Goal: Download file/media

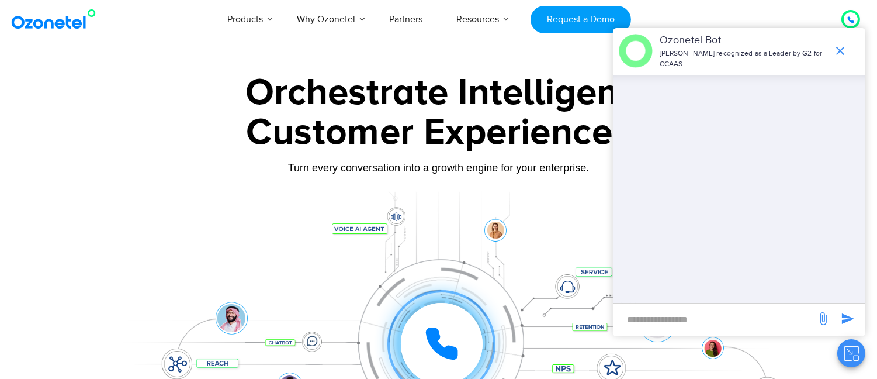
click at [851, 361] on button "Close chat" at bounding box center [851, 353] width 28 height 28
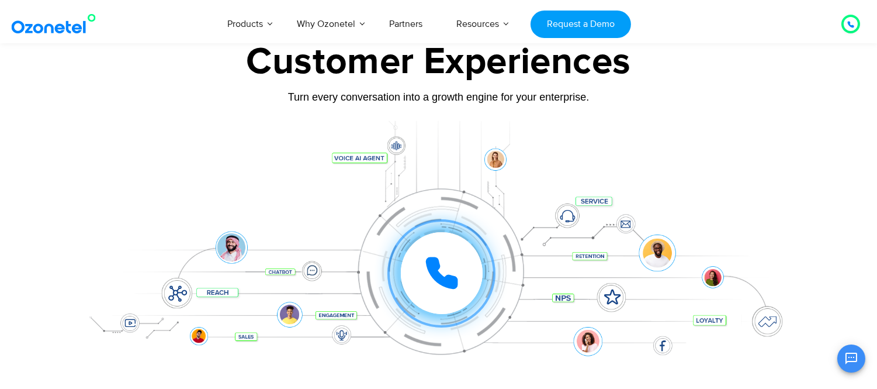
scroll to position [195, 0]
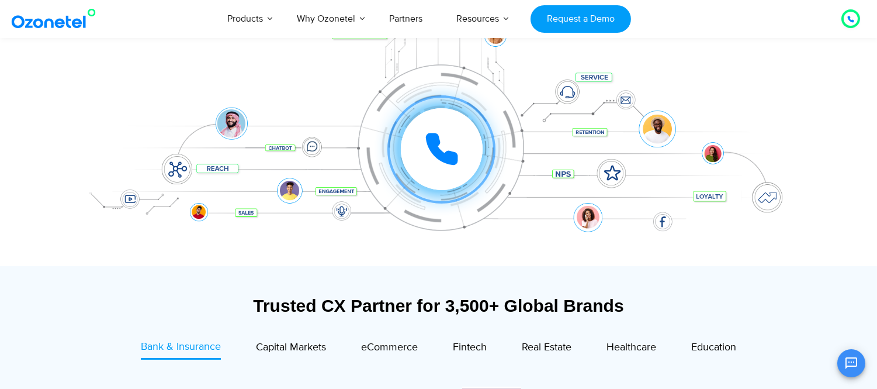
click at [431, 182] on div at bounding box center [442, 149] width 82 height 82
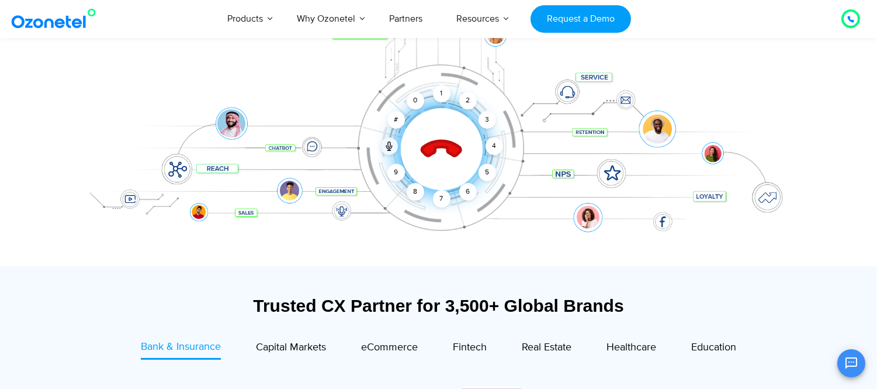
click at [431, 182] on div at bounding box center [442, 149] width 116 height 116
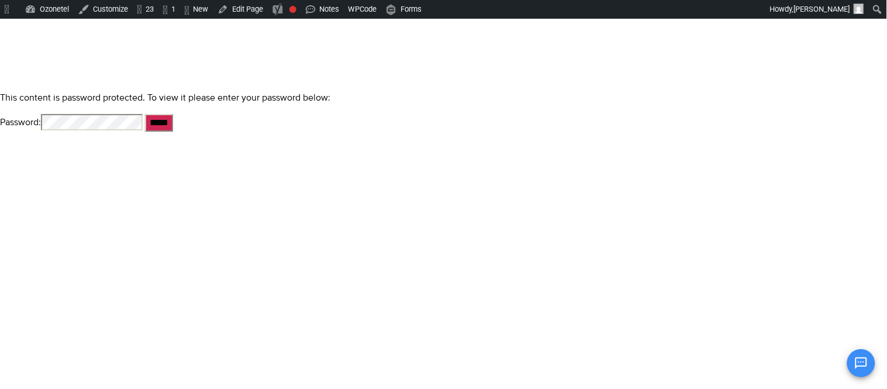
click at [145, 114] on input "*****" at bounding box center [159, 123] width 28 height 18
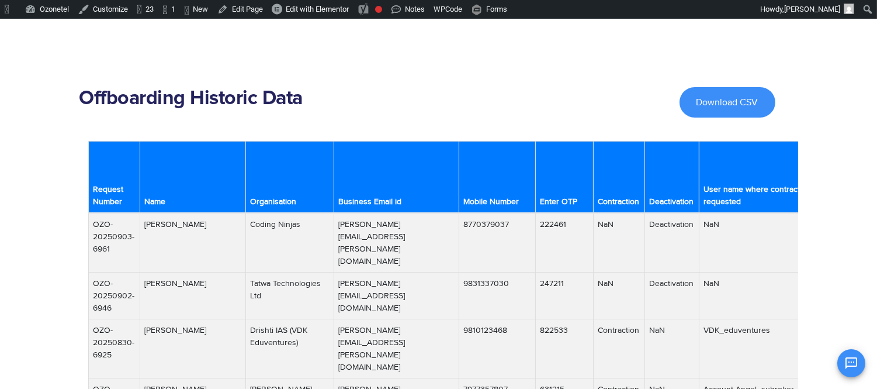
click at [721, 99] on span "Download CSV" at bounding box center [728, 102] width 62 height 9
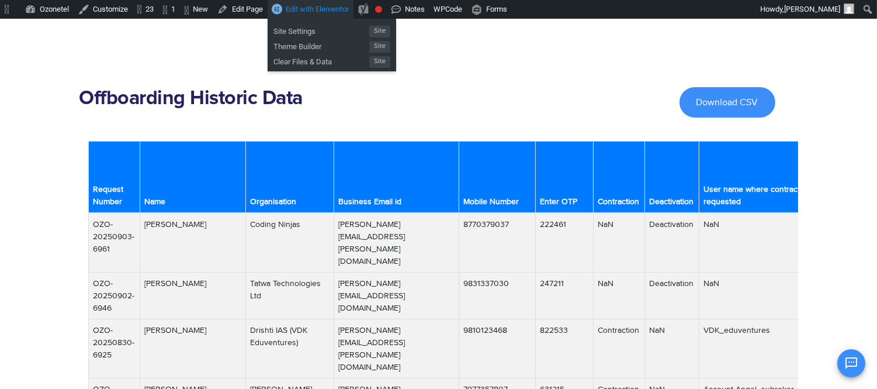
click at [331, 12] on span "Edit with Elementor" at bounding box center [317, 9] width 63 height 9
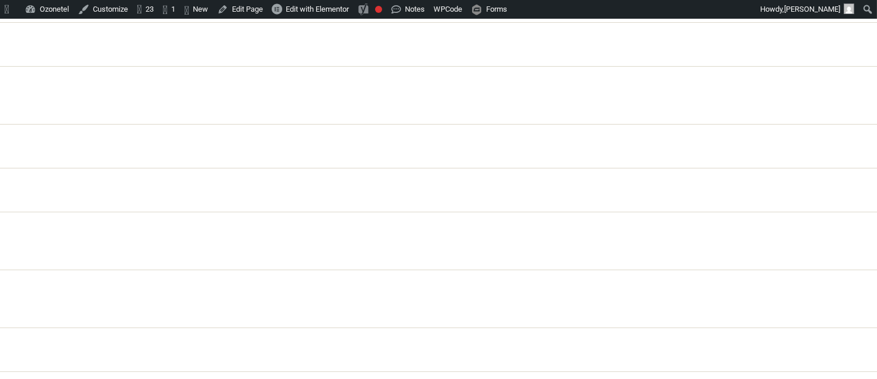
scroll to position [165, 14718]
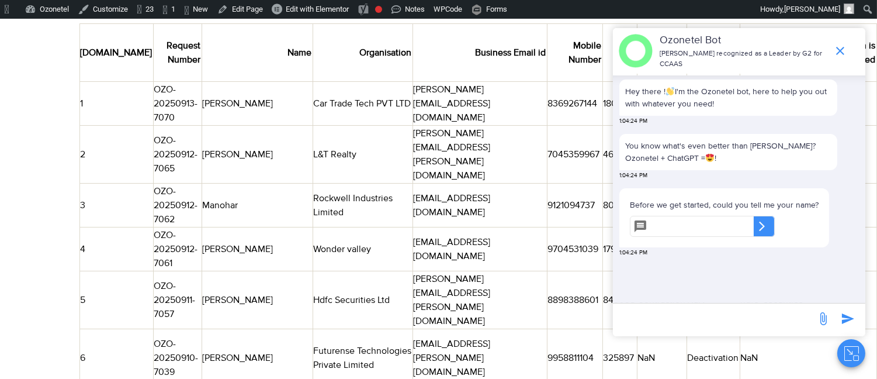
scroll to position [195, 0]
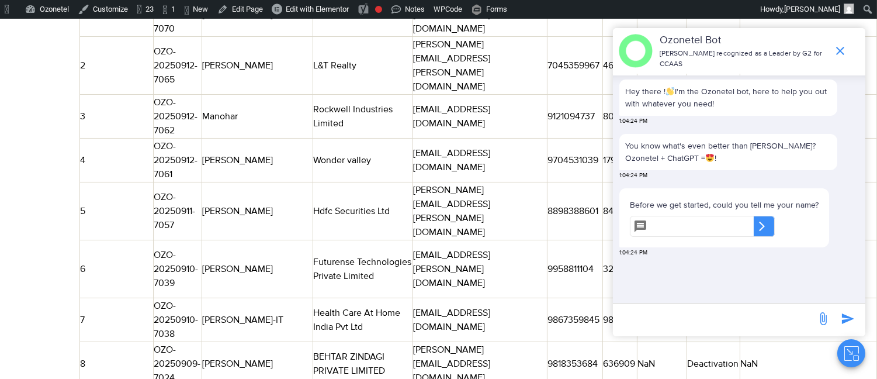
click at [846, 354] on icon "Close chat" at bounding box center [851, 353] width 15 height 15
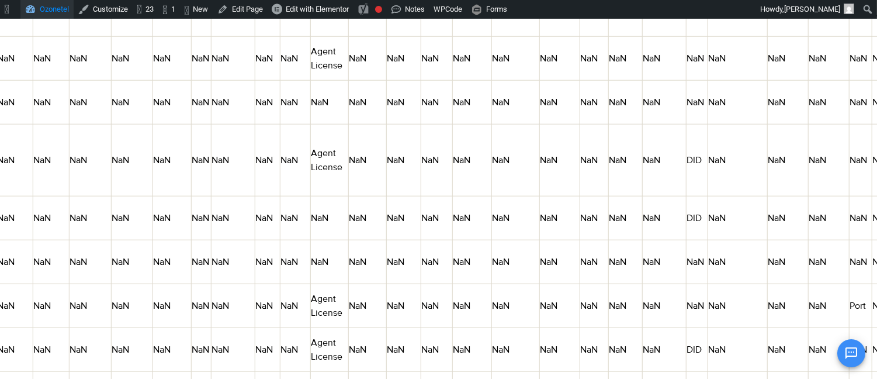
scroll to position [2272, 1599]
